Goal: Navigation & Orientation: Understand site structure

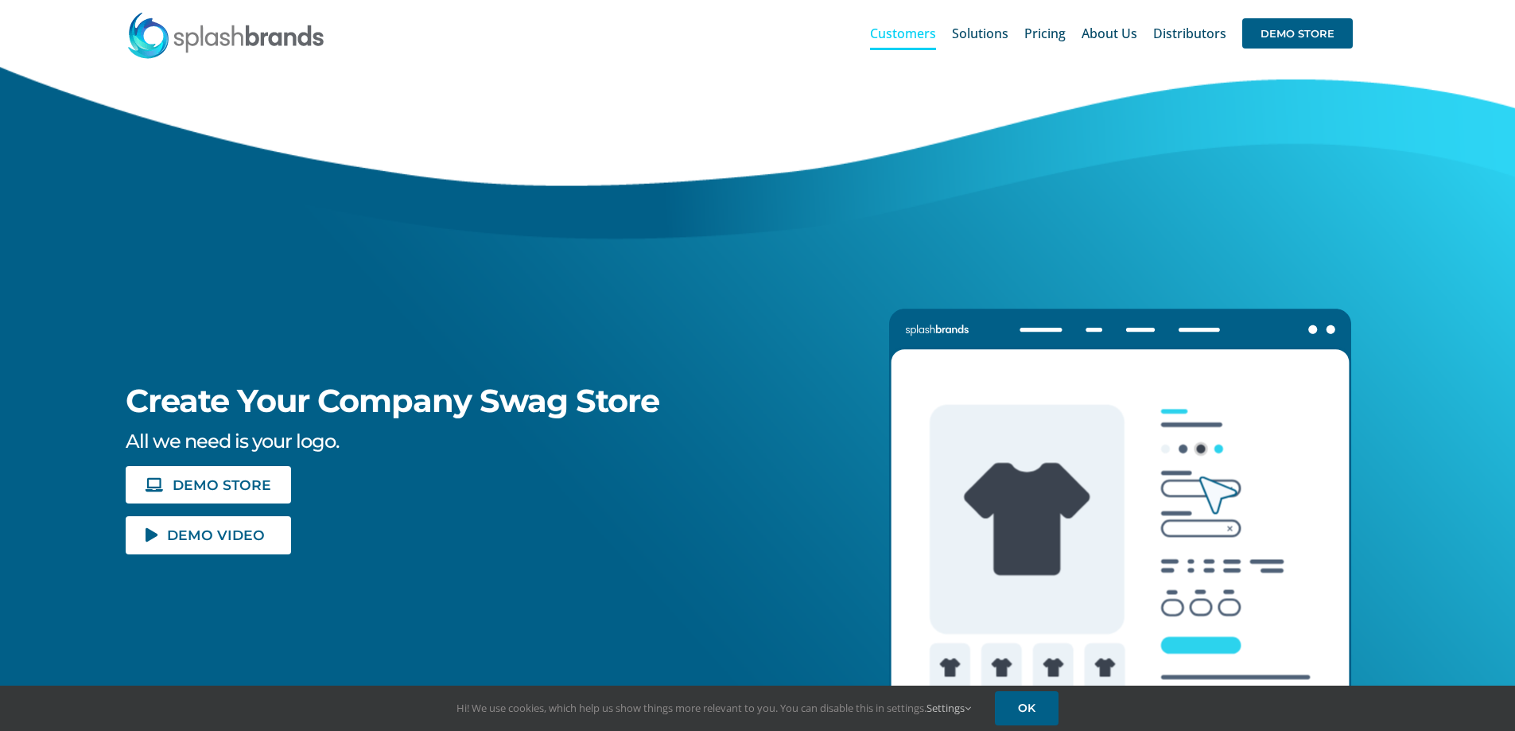
click at [897, 44] on link "Customers" at bounding box center [903, 33] width 66 height 51
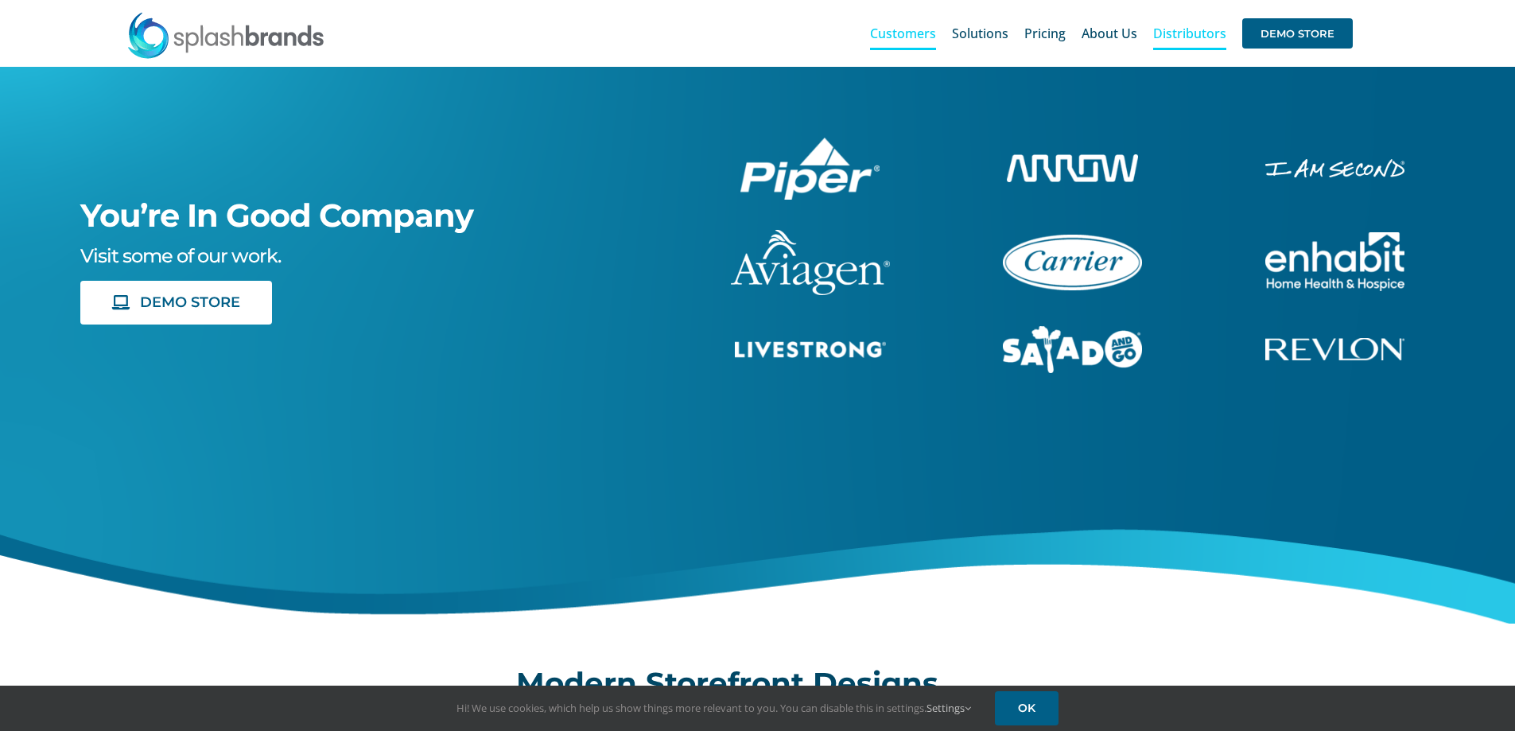
click at [1188, 33] on span "Distributors" at bounding box center [1189, 33] width 73 height 13
